Goal: Task Accomplishment & Management: Use online tool/utility

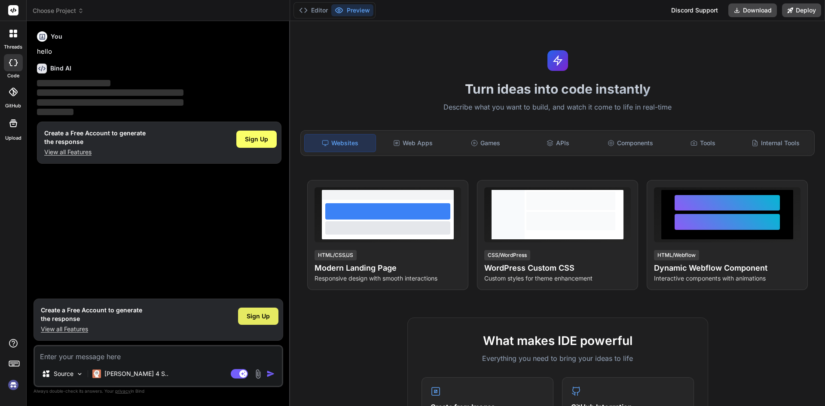
click at [259, 322] on div "Sign Up" at bounding box center [258, 316] width 40 height 17
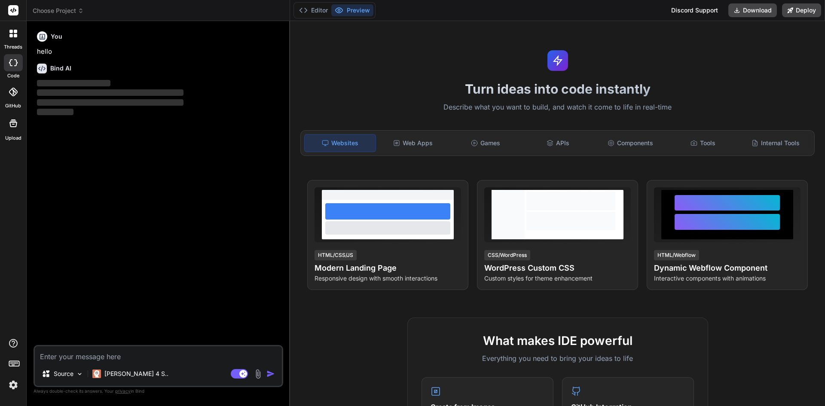
type textarea "x"
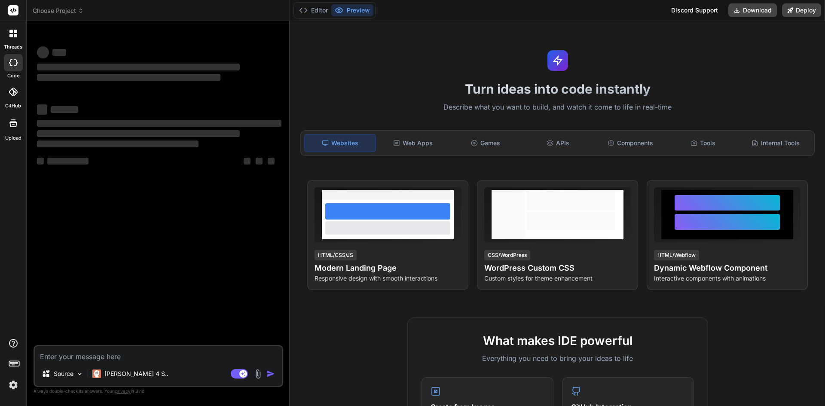
click at [188, 355] on textarea at bounding box center [158, 353] width 247 height 15
paste textarea "index-BQU7Iex8.js:3326 Uncaught TypeError: Dr.filter is not a function at Objec…"
type textarea "index-BQU7Iex8.js:3326 Uncaught TypeError: Dr.filter is not a function at Objec…"
type textarea "x"
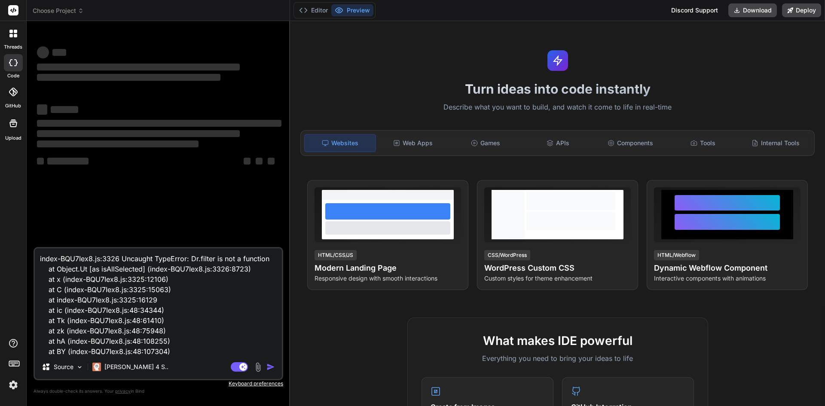
scroll to position [42, 0]
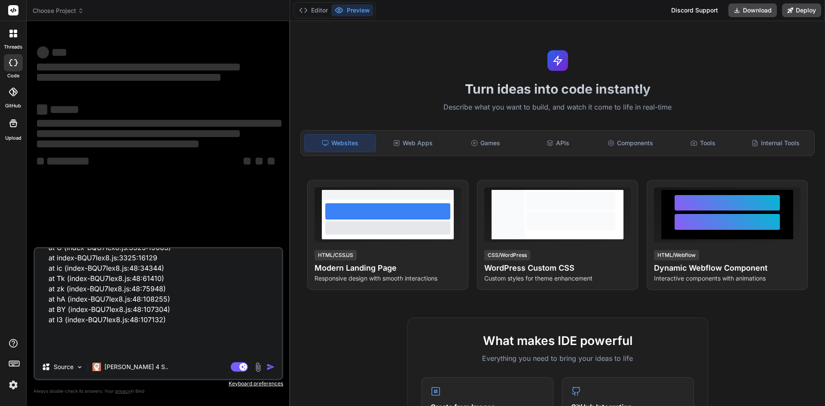
type textarea "index-BQU7Iex8.js:3326 Uncaught TypeError: Dr.filter is not a function at Objec…"
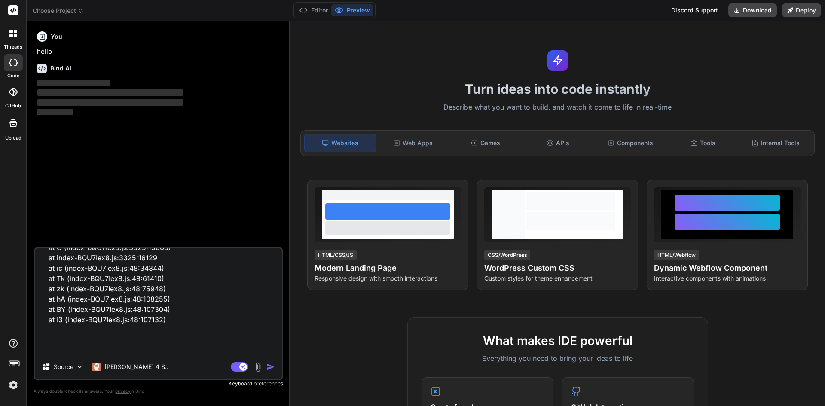
type textarea "x"
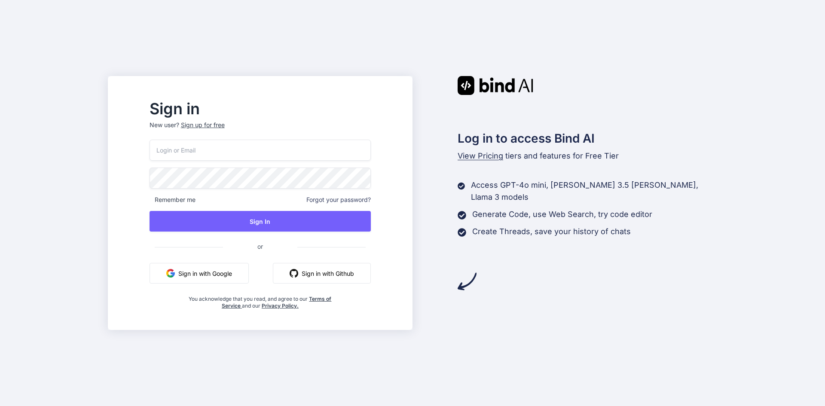
click at [289, 153] on input "email" at bounding box center [260, 150] width 221 height 21
paste input "techno@yopmail.com"
type input "techno@yopmail.com"
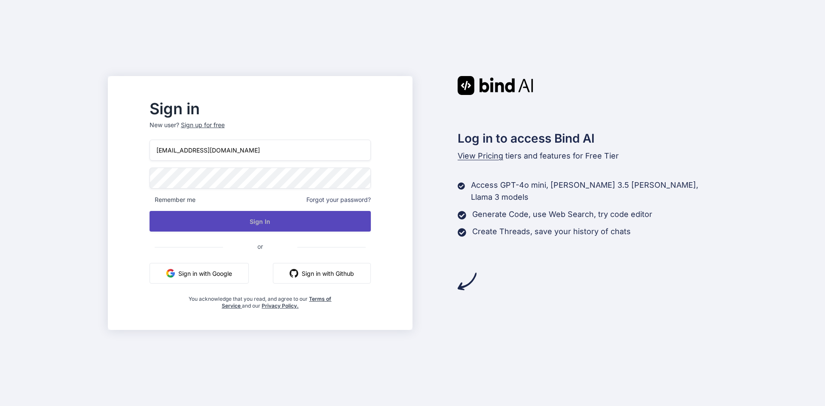
click at [286, 225] on button "Sign In" at bounding box center [260, 221] width 221 height 21
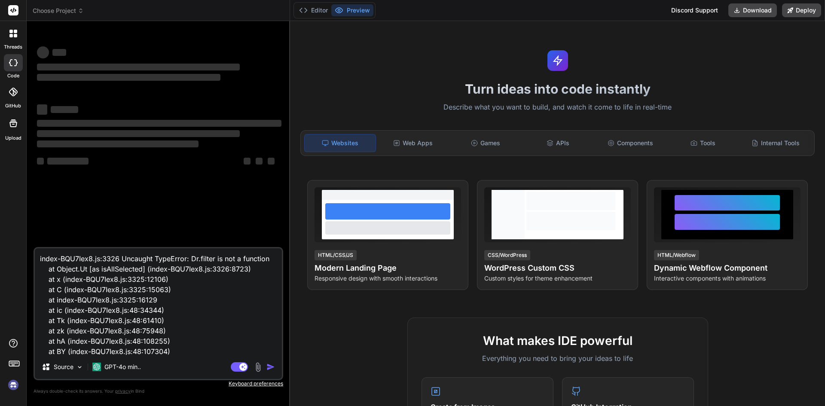
type textarea "x"
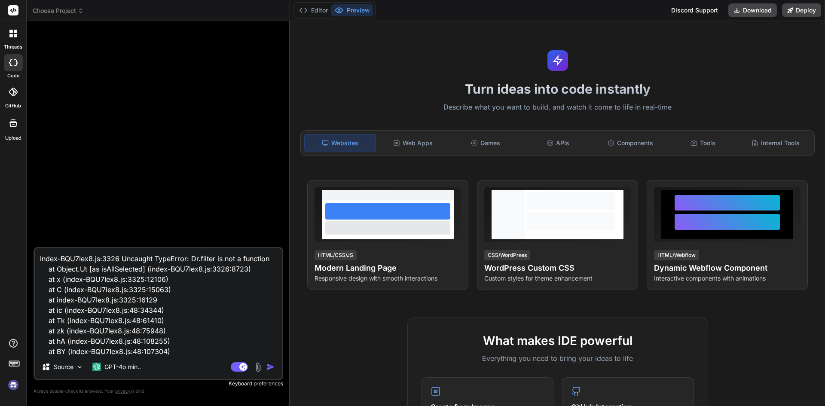
click at [178, 347] on textarea "index-BQU7Iex8.js:3326 Uncaught TypeError: Dr.filter is not a function at Objec…" at bounding box center [158, 301] width 247 height 107
drag, startPoint x: 178, startPoint y: 350, endPoint x: 36, endPoint y: 237, distance: 181.1
click at [36, 237] on div "index-BQU7Iex8.js:3326 Uncaught TypeError: Dr.filter is not a function at Objec…" at bounding box center [159, 217] width 250 height 378
type textarea "x"
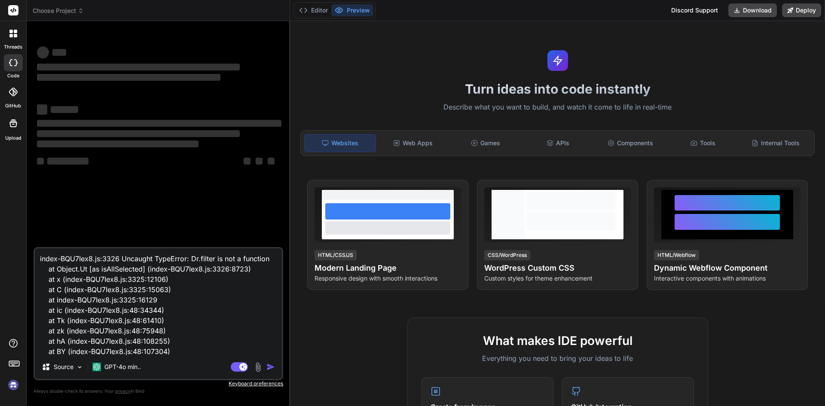
type textarea "x"
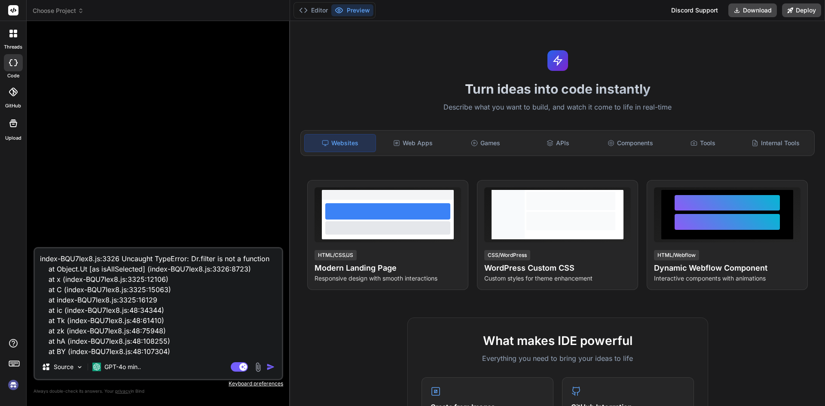
click at [170, 346] on textarea "index-BQU7Iex8.js:3326 Uncaught TypeError: Dr.filter is not a function at Objec…" at bounding box center [158, 301] width 247 height 107
click at [172, 349] on textarea "index-BQU7Iex8.js:3326 Uncaught TypeError: Dr.filter is not a function at Objec…" at bounding box center [158, 301] width 247 height 107
drag, startPoint x: 169, startPoint y: 353, endPoint x: 0, endPoint y: 246, distance: 199.8
click at [0, 246] on div "threads code GitHub Upload Choose Project Created with Pixso. Bind AI Web Searc…" at bounding box center [412, 203] width 825 height 406
type textarea "at I3 (index-BQU7Iex8.js:48:107132) ﻿"
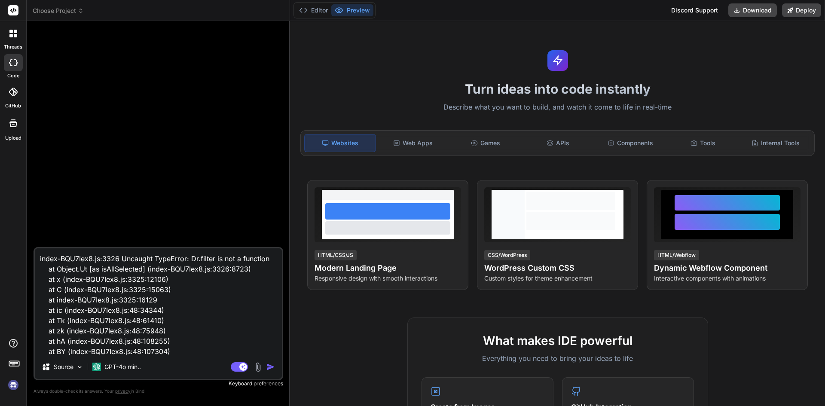
type textarea "x"
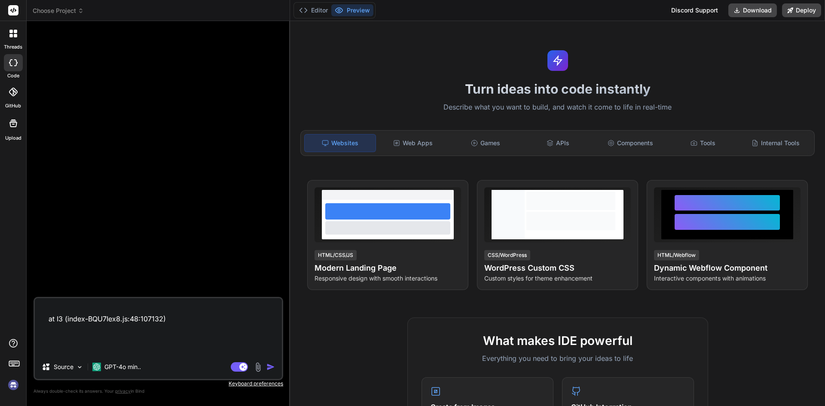
type textarea "x"
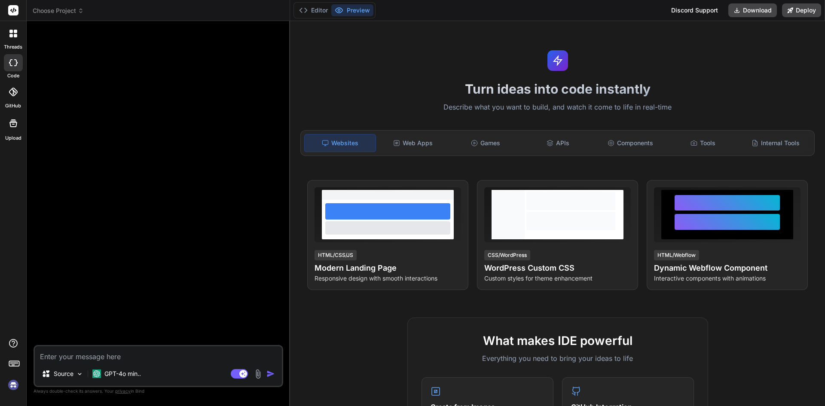
type textarea "h"
type textarea "x"
type textarea "hi"
type textarea "x"
type textarea "hi"
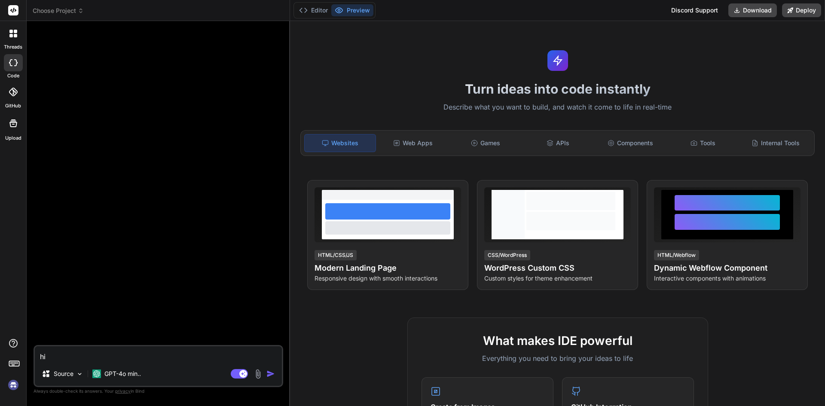
click at [272, 372] on img "button" at bounding box center [271, 374] width 9 height 9
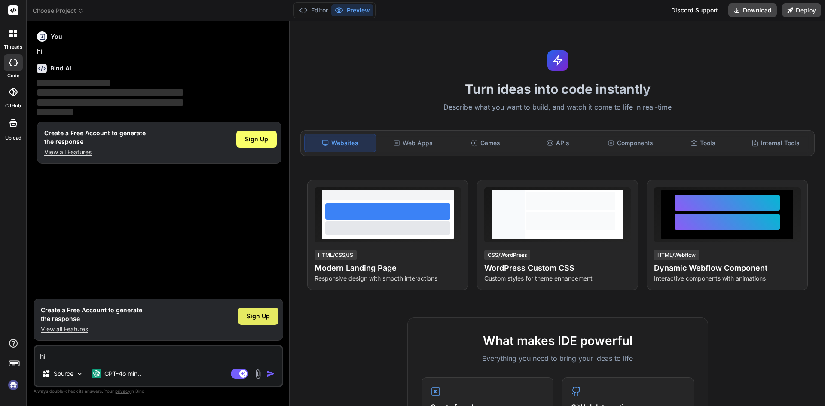
click at [262, 313] on span "Sign Up" at bounding box center [258, 316] width 23 height 9
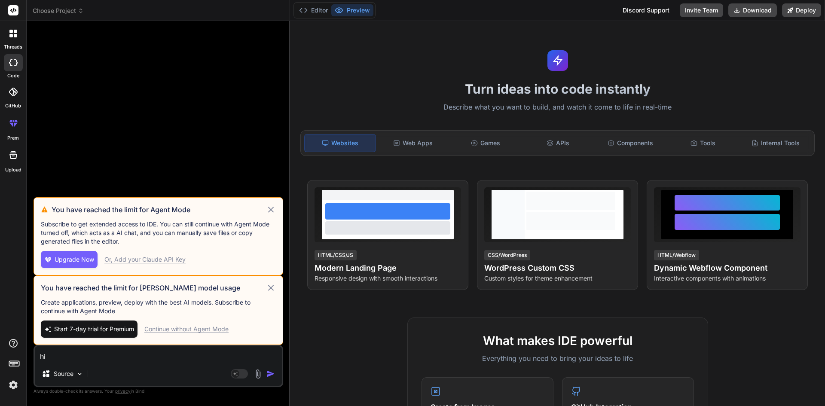
click at [272, 211] on icon at bounding box center [271, 210] width 10 height 10
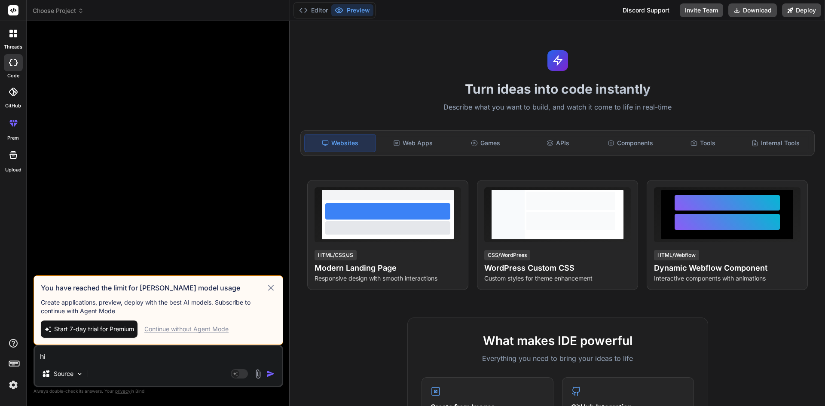
click at [269, 285] on icon at bounding box center [271, 288] width 10 height 10
type textarea "x"
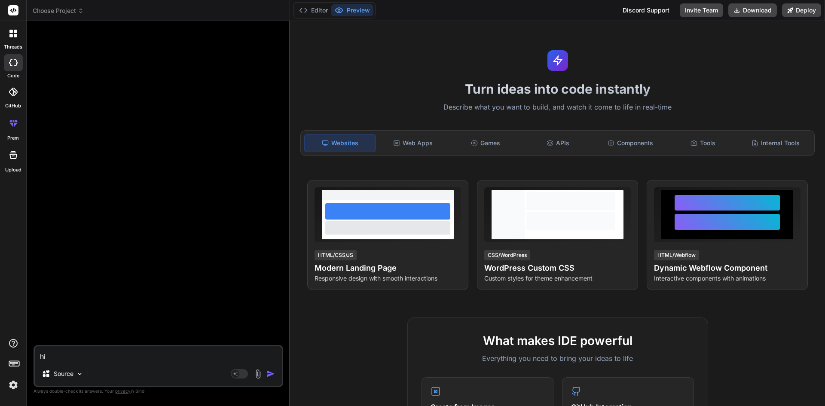
click at [177, 350] on textarea "hi" at bounding box center [158, 353] width 247 height 15
paste textarea "index-BQU7Iex8.js:3326 Uncaught TypeError: Dr.filter is not a function at Objec…"
type textarea "index-BQU7Iex8.js:3326 Uncaught TypeError: Dr.filter is not a function at Objec…"
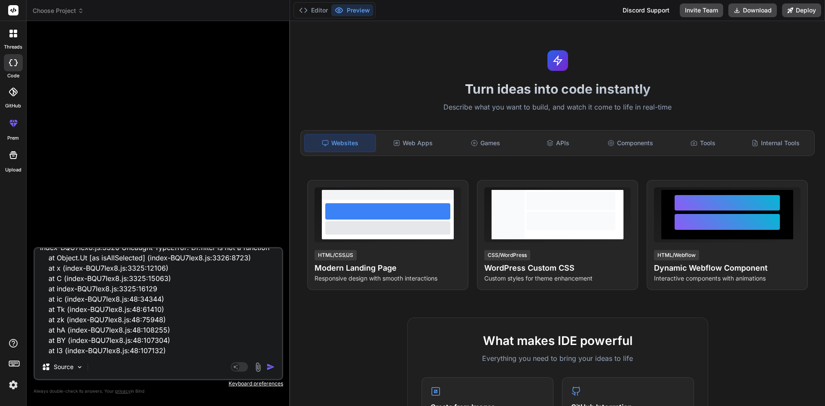
type textarea "x"
type textarea "index-BQU7Iex8.js:3326 Uncaught TypeError: Dr.filter is not a function at Objec…"
type textarea "x"
type textarea "index-BQU7Iex8.js:3326 Uncaught TypeError: Dr.filter is not a function at Objec…"
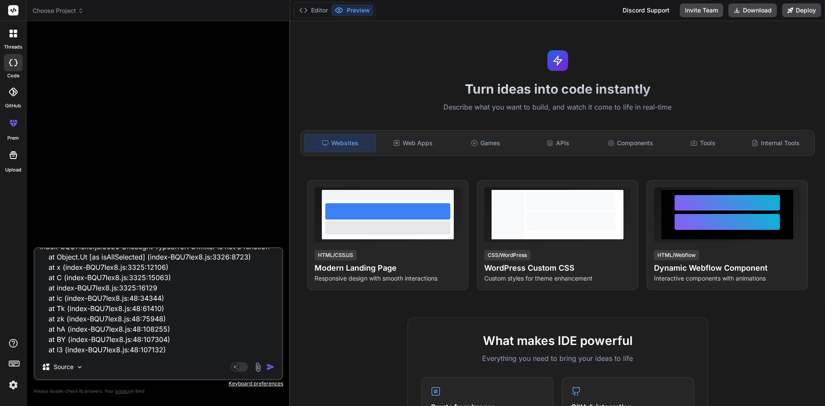
type textarea "x"
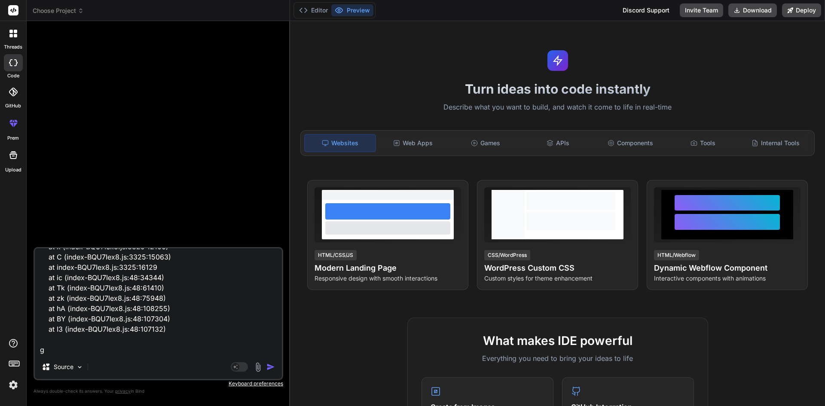
type textarea "index-BQU7Iex8.js:3326 Uncaught TypeError: Dr.filter is not a function at Objec…"
type textarea "x"
type textarea "index-BQU7Iex8.js:3326 Uncaught TypeError: Dr.filter is not a function at Objec…"
type textarea "x"
type textarea "index-BQU7Iex8.js:3326 Uncaught TypeError: Dr.filter is not a function at Objec…"
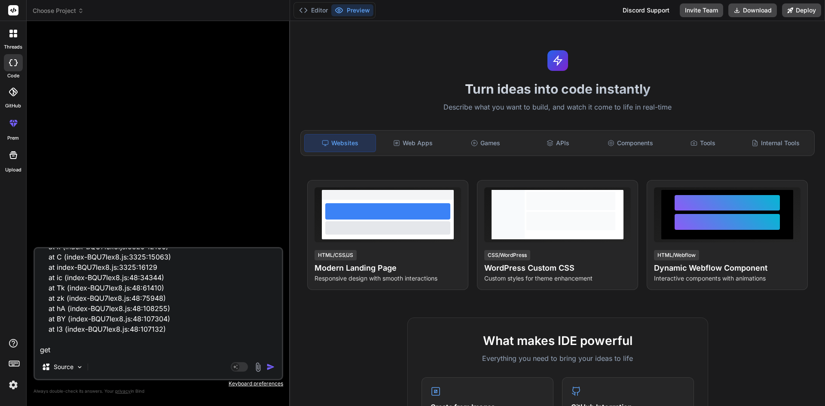
type textarea "x"
type textarea "index-BQU7Iex8.js:3326 Uncaught TypeError: Dr.filter is not a function at Objec…"
type textarea "x"
type textarea "index-BQU7Iex8.js:3326 Uncaught TypeError: Dr.filter is not a function at Objec…"
type textarea "x"
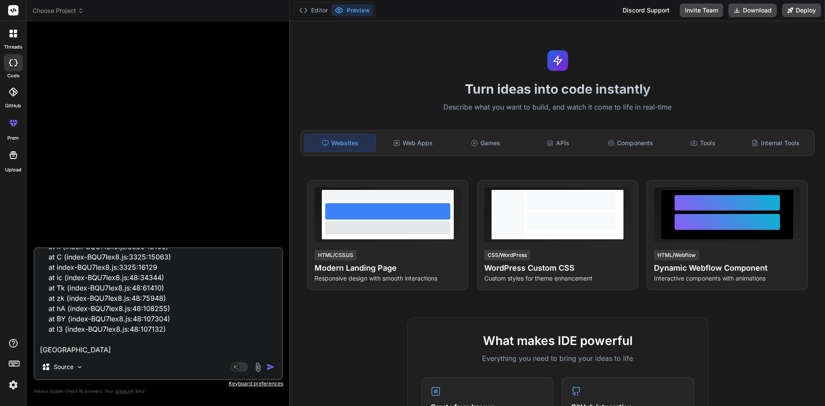
type textarea "index-BQU7Iex8.js:3326 Uncaught TypeError: Dr.filter is not a function at Objec…"
type textarea "x"
type textarea "index-BQU7Iex8.js:3326 Uncaught TypeError: Dr.filter is not a function at Objec…"
type textarea "x"
type textarea "index-BQU7Iex8.js:3326 Uncaught TypeError: Dr.filter is not a function at Objec…"
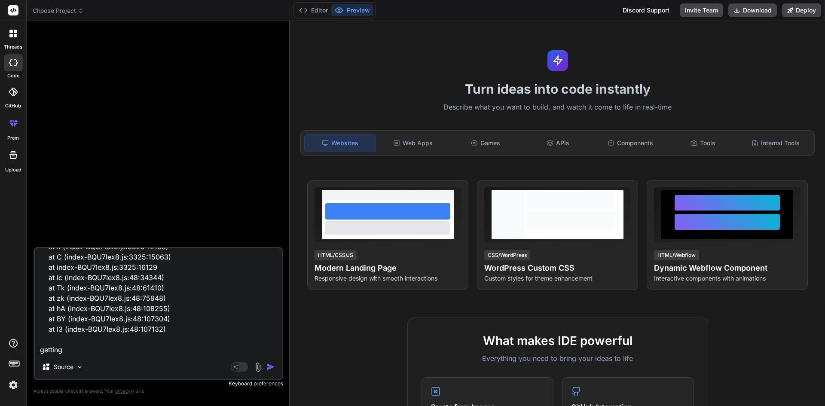
type textarea "x"
type textarea "index-BQU7Iex8.js:3326 Uncaught TypeError: Dr.filter is not a function at Objec…"
type textarea "x"
type textarea "index-BQU7Iex8.js:3326 Uncaught TypeError: Dr.filter is not a function at Objec…"
type textarea "x"
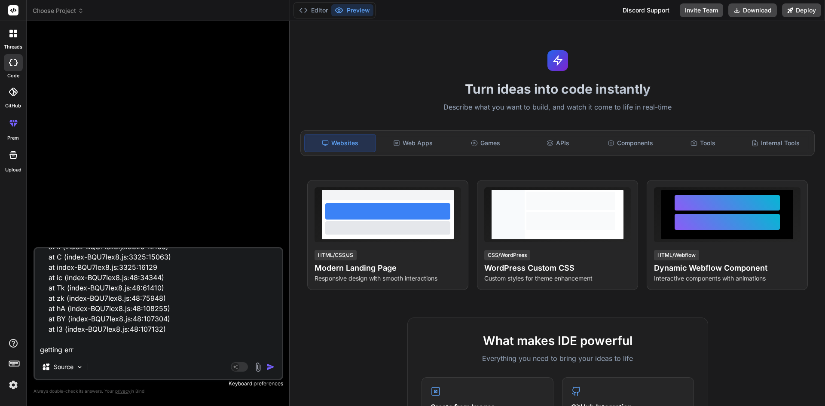
type textarea "index-BQU7Iex8.js:3326 Uncaught TypeError: Dr.filter is not a function at Objec…"
type textarea "x"
type textarea "index-BQU7Iex8.js:3326 Uncaught TypeError: Dr.filter is not a function at Objec…"
type textarea "x"
type textarea "index-BQU7Iex8.js:3326 Uncaught TypeError: Dr.filter is not a function at Objec…"
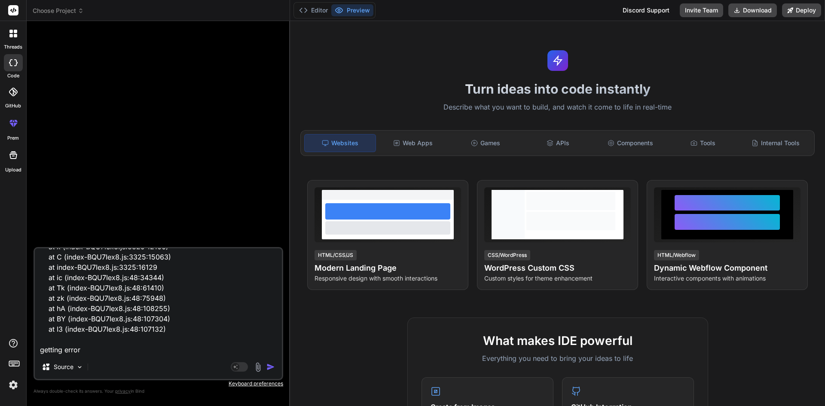
type textarea "x"
type textarea "index-BQU7Iex8.js:3326 Uncaught TypeError: Dr.filter is not a function at Objec…"
type textarea "x"
type textarea "index-BQU7Iex8.js:3326 Uncaught TypeError: Dr.filter is not a function at Objec…"
type textarea "x"
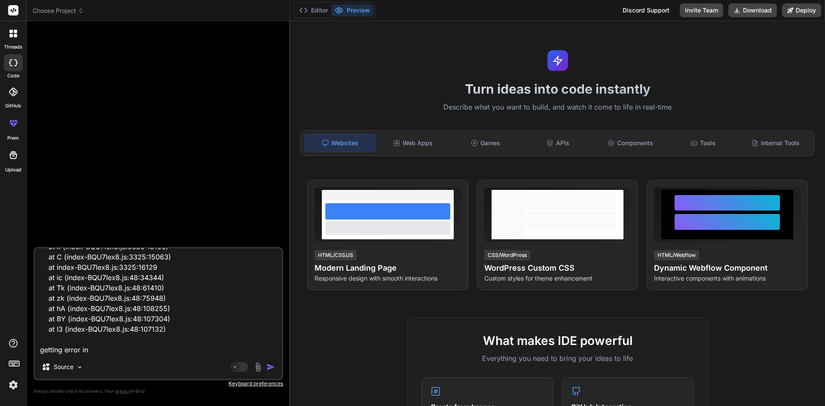
type textarea "index-BQU7Iex8.js:3326 Uncaught TypeError: Dr.filter is not a function at Objec…"
type textarea "x"
type textarea "index-BQU7Iex8.js:3326 Uncaught TypeError: Dr.filter is not a function at Objec…"
type textarea "x"
type textarea "index-BQU7Iex8.js:3326 Uncaught TypeError: Dr.filter is not a function at Objec…"
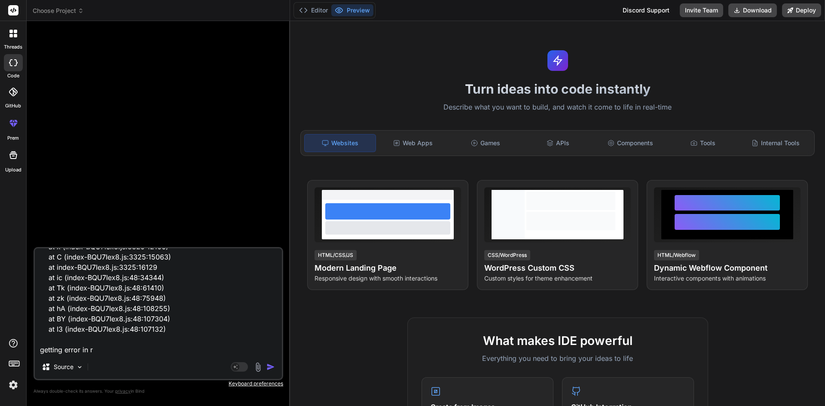
type textarea "x"
type textarea "index-BQU7Iex8.js:3326 Uncaught TypeError: Dr.filter is not a function at Objec…"
type textarea "x"
type textarea "index-BQU7Iex8.js:3326 Uncaught TypeError: Dr.filter is not a function at Objec…"
type textarea "x"
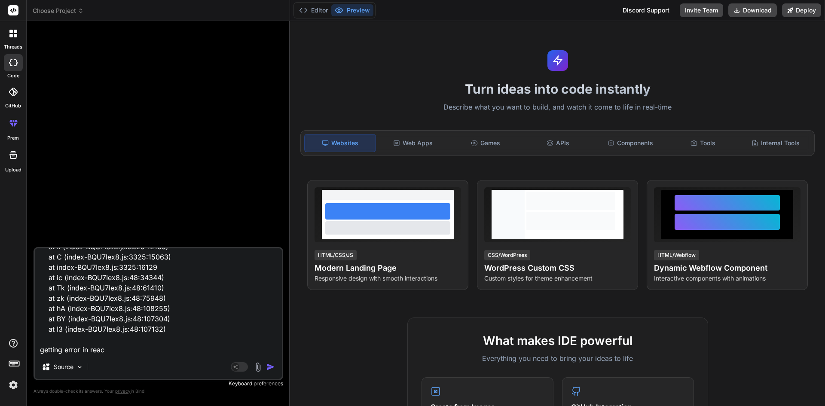
type textarea "index-BQU7Iex8.js:3326 Uncaught TypeError: Dr.filter is not a function at Objec…"
type textarea "x"
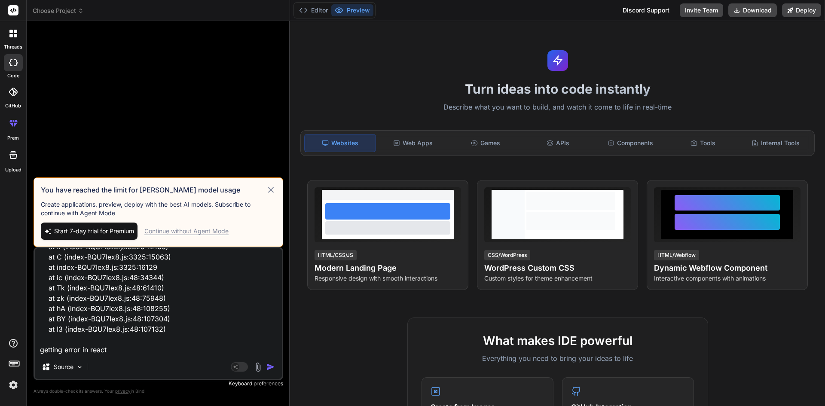
type textarea "index-BQU7Iex8.js:3326 Uncaught TypeError: Dr.filter is not a function at Objec…"
click at [167, 230] on div "Continue without Agent Mode" at bounding box center [186, 231] width 84 height 9
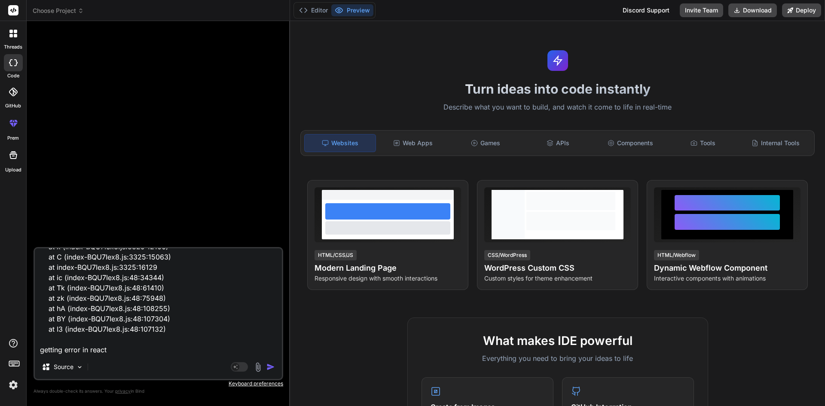
drag, startPoint x: 272, startPoint y: 365, endPoint x: 264, endPoint y: 357, distance: 11.6
click at [272, 364] on img "button" at bounding box center [271, 367] width 9 height 9
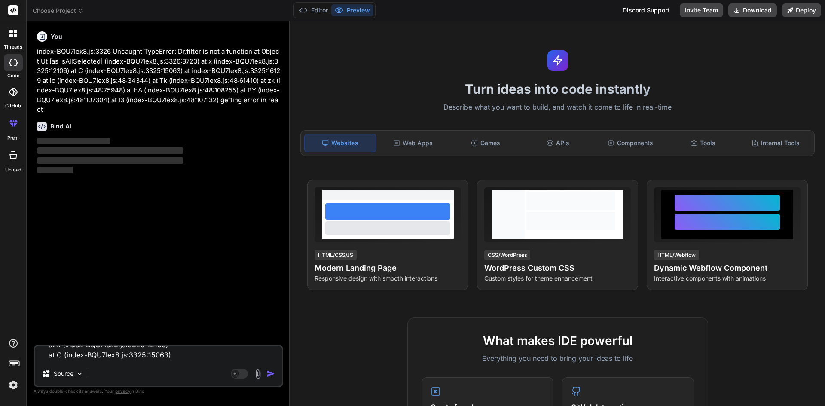
scroll to position [0, 0]
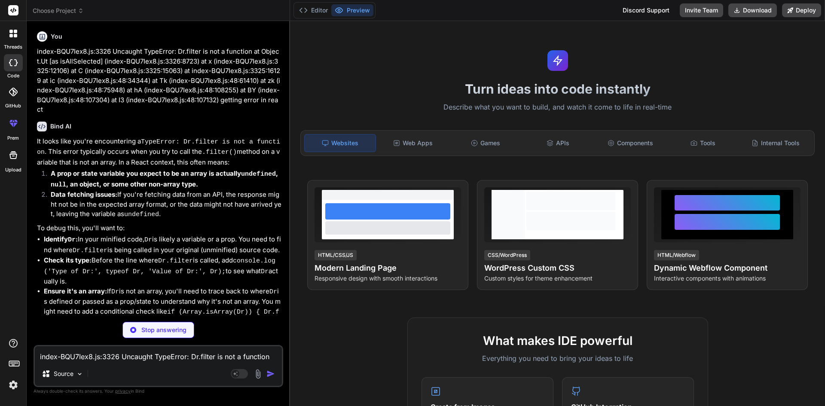
type textarea "x"
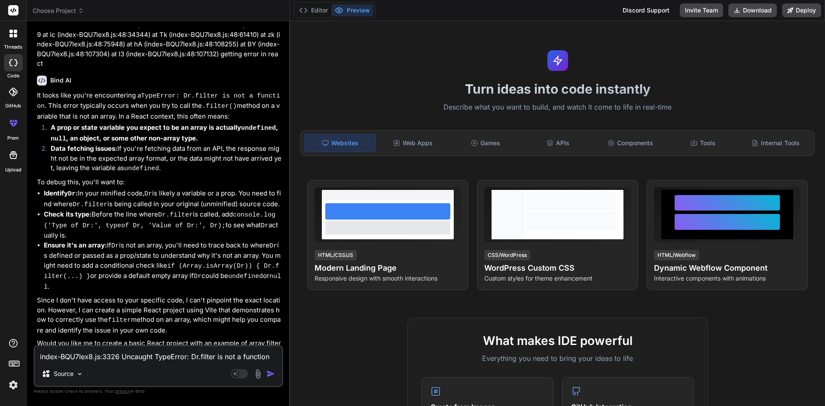
scroll to position [68, 0]
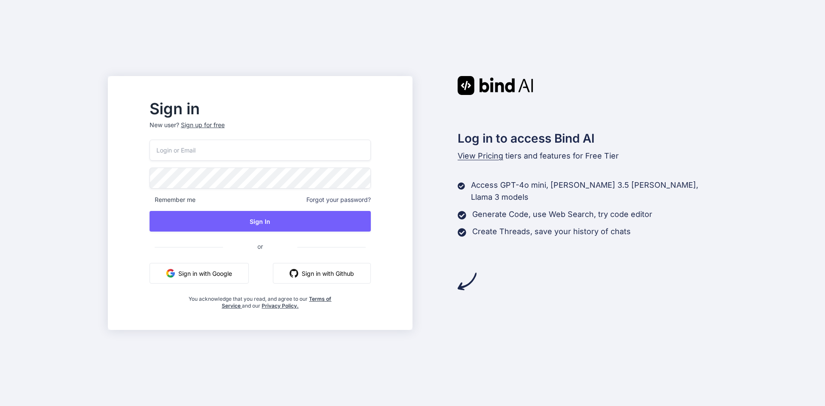
click at [220, 151] on input "email" at bounding box center [260, 150] width 221 height 21
paste input "[EMAIL_ADDRESS][DOMAIN_NAME]"
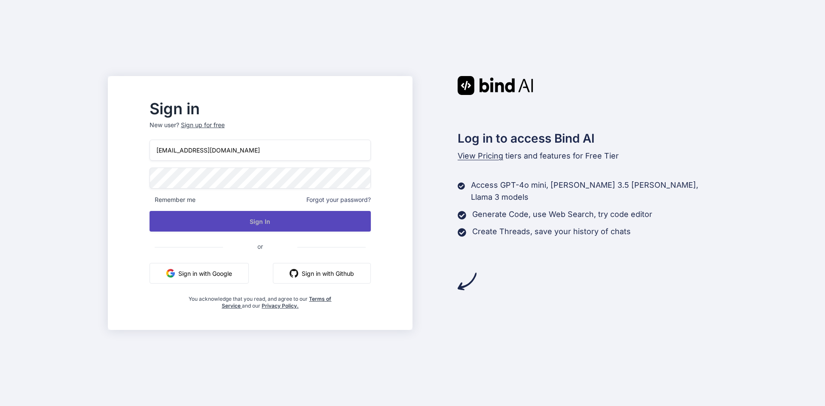
type input "[EMAIL_ADDRESS][DOMAIN_NAME]"
click at [243, 222] on button "Sign In" at bounding box center [260, 221] width 221 height 21
